Goal: Task Accomplishment & Management: Manage account settings

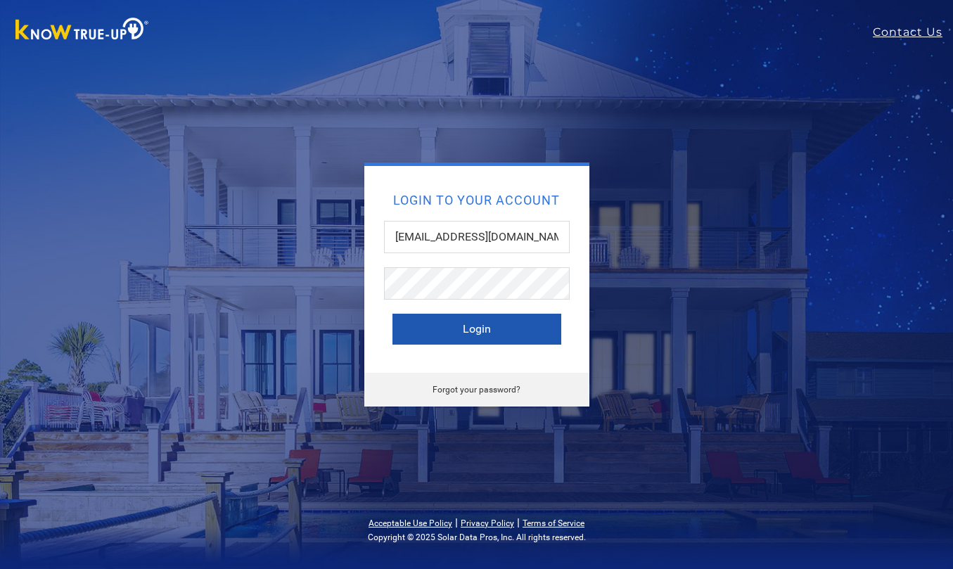
click at [474, 326] on button "Login" at bounding box center [477, 329] width 169 height 31
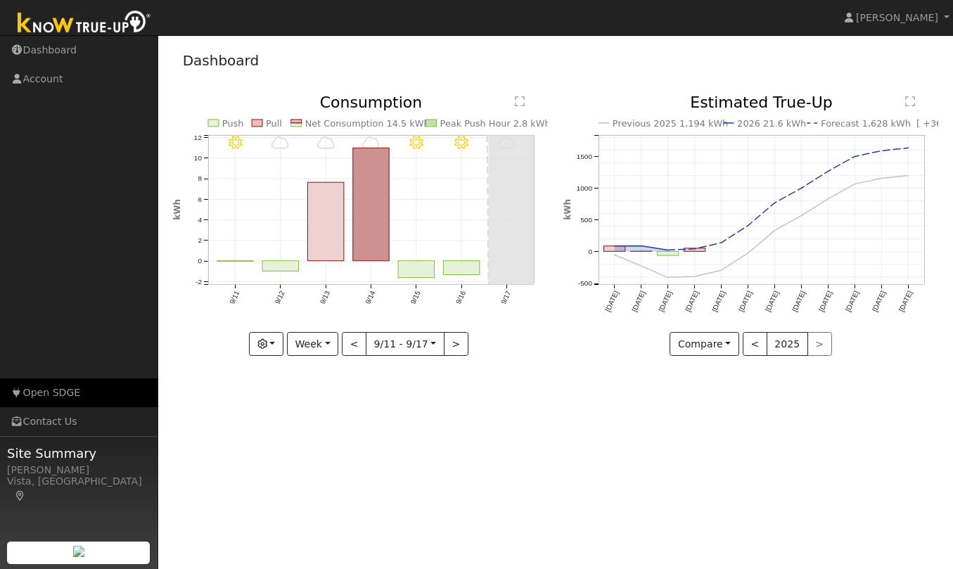
click at [57, 396] on link "Open SDGE" at bounding box center [79, 393] width 158 height 29
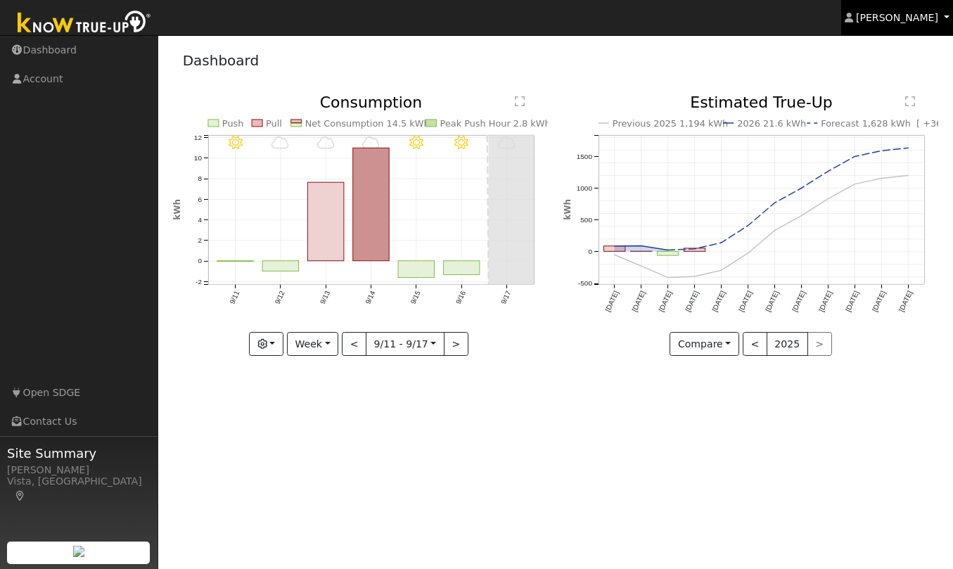
click at [904, 18] on span "[PERSON_NAME]" at bounding box center [897, 17] width 82 height 11
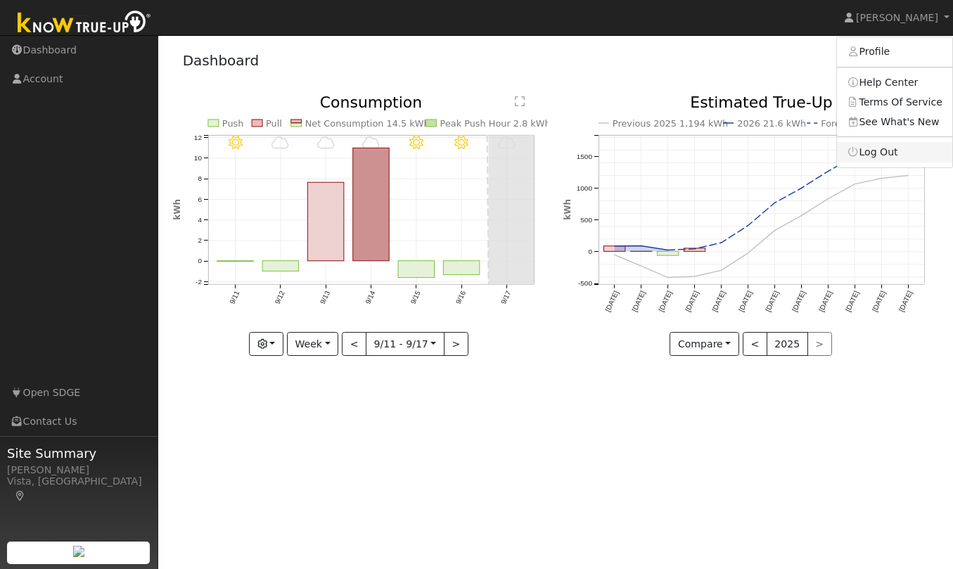
click at [877, 151] on link "Log Out" at bounding box center [894, 152] width 115 height 20
